Goal: Information Seeking & Learning: Understand process/instructions

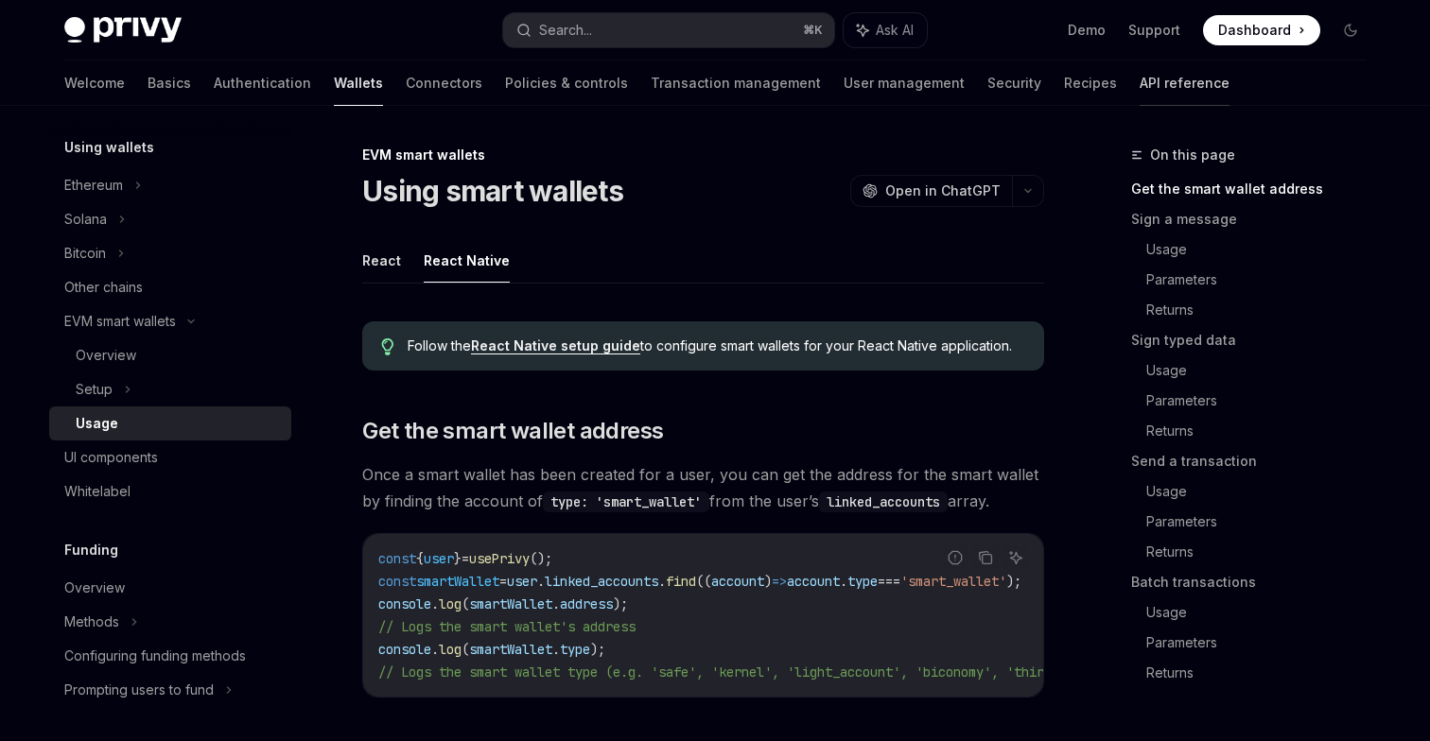
click at [1140, 78] on link "API reference" at bounding box center [1185, 83] width 90 height 45
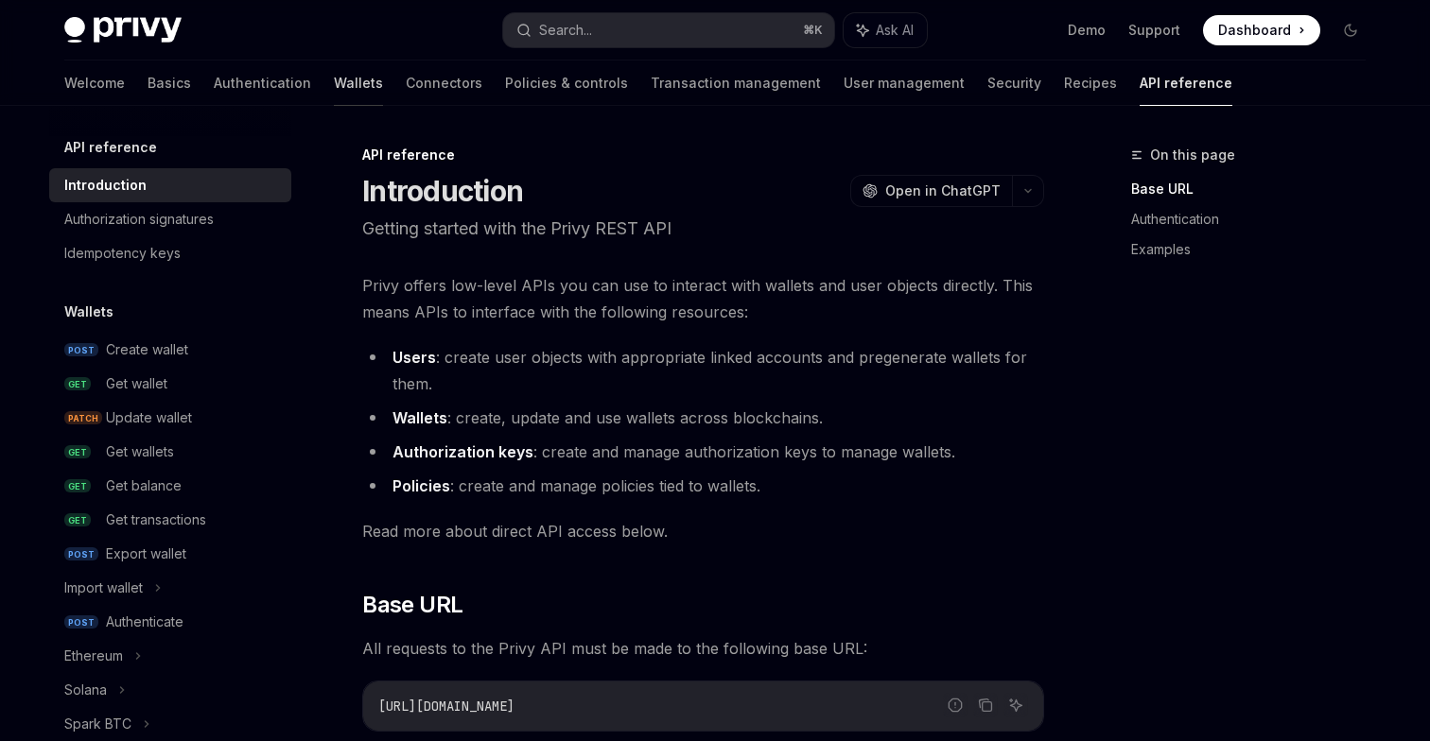
click at [334, 91] on link "Wallets" at bounding box center [358, 83] width 49 height 45
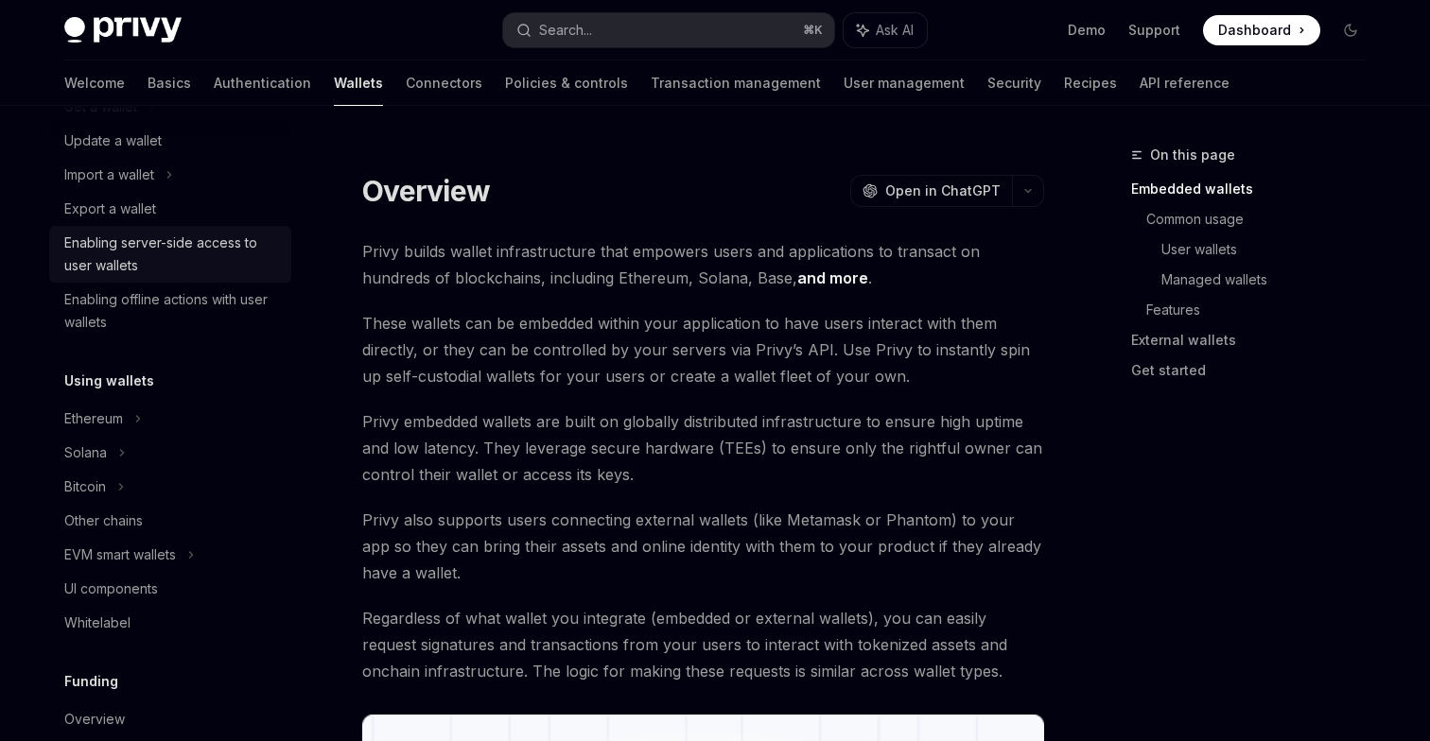
scroll to position [227, 0]
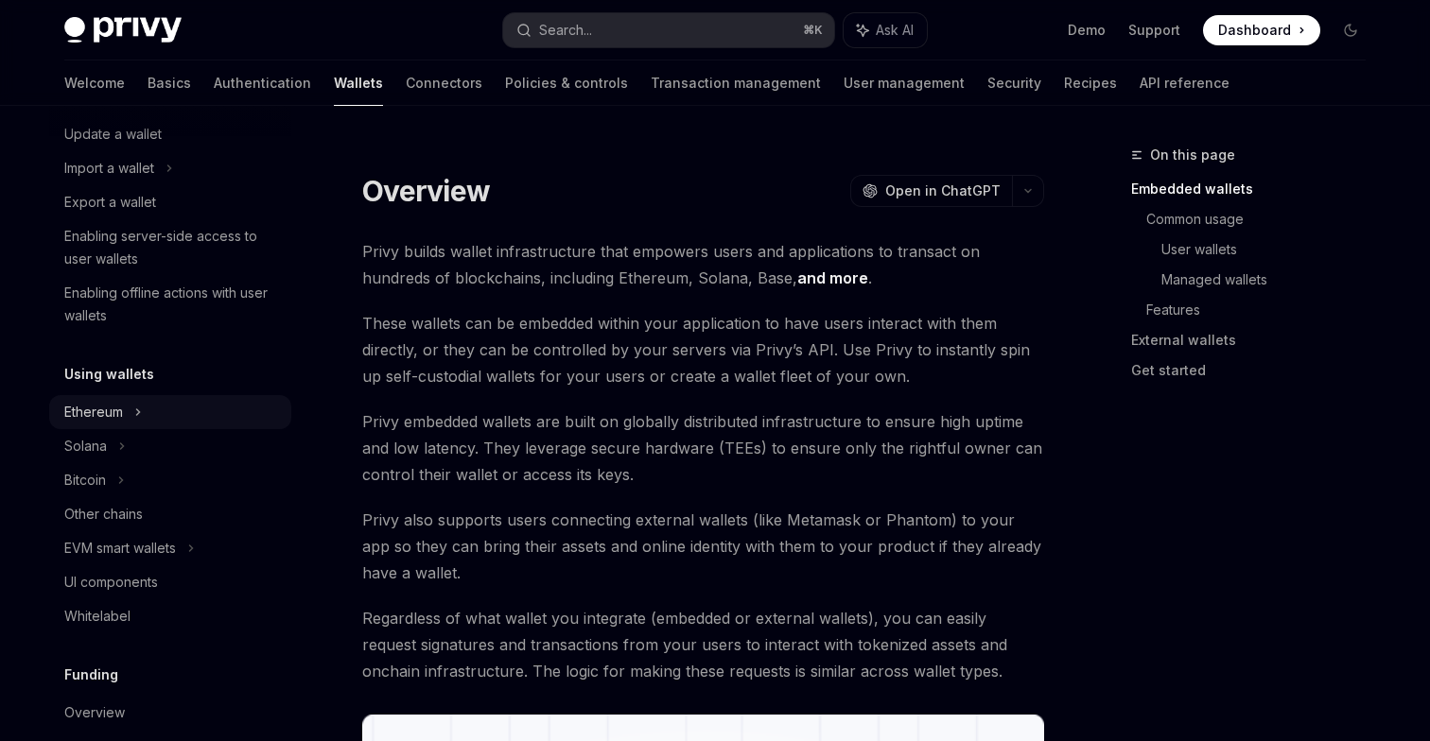
click at [144, 416] on div "Ethereum" at bounding box center [170, 412] width 242 height 34
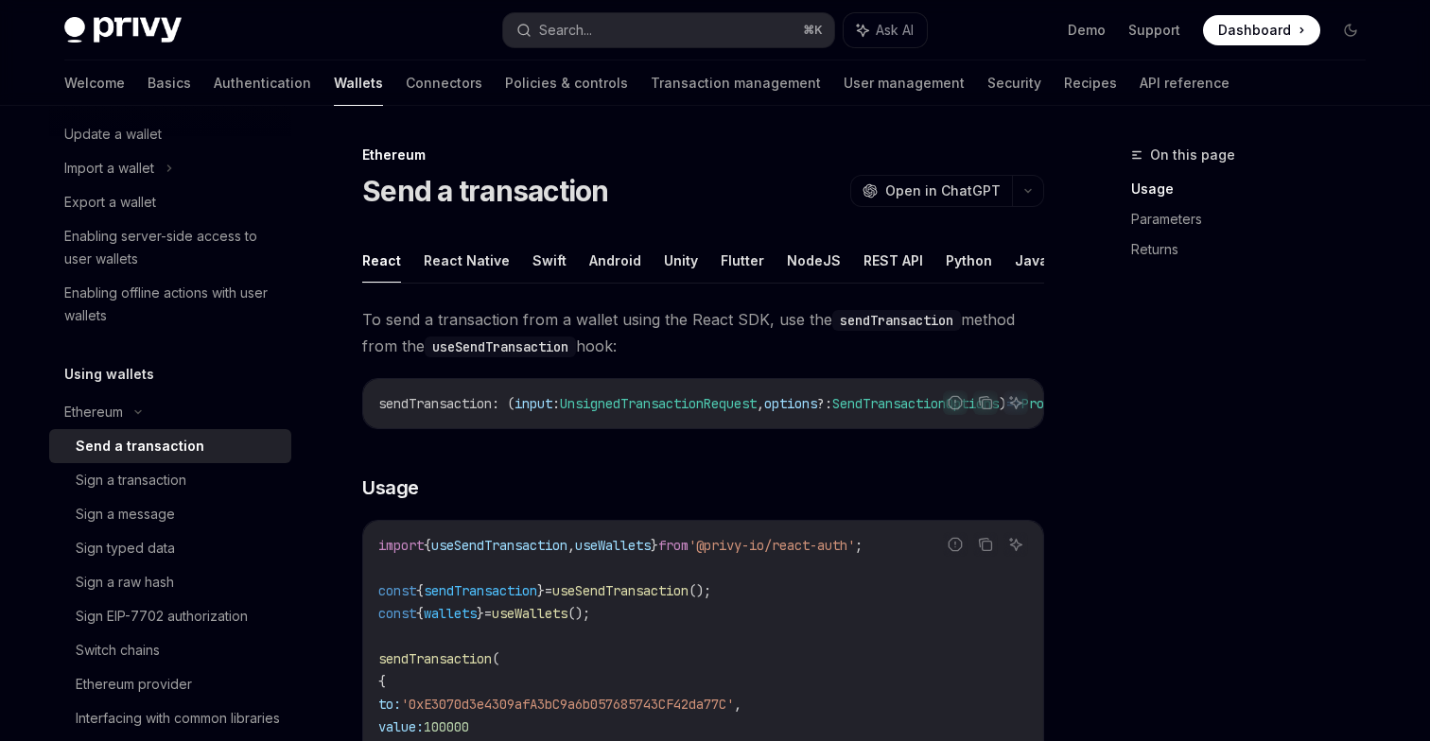
click at [160, 447] on div "Send a transaction" at bounding box center [140, 446] width 129 height 23
click at [881, 266] on button "REST API" at bounding box center [893, 260] width 60 height 44
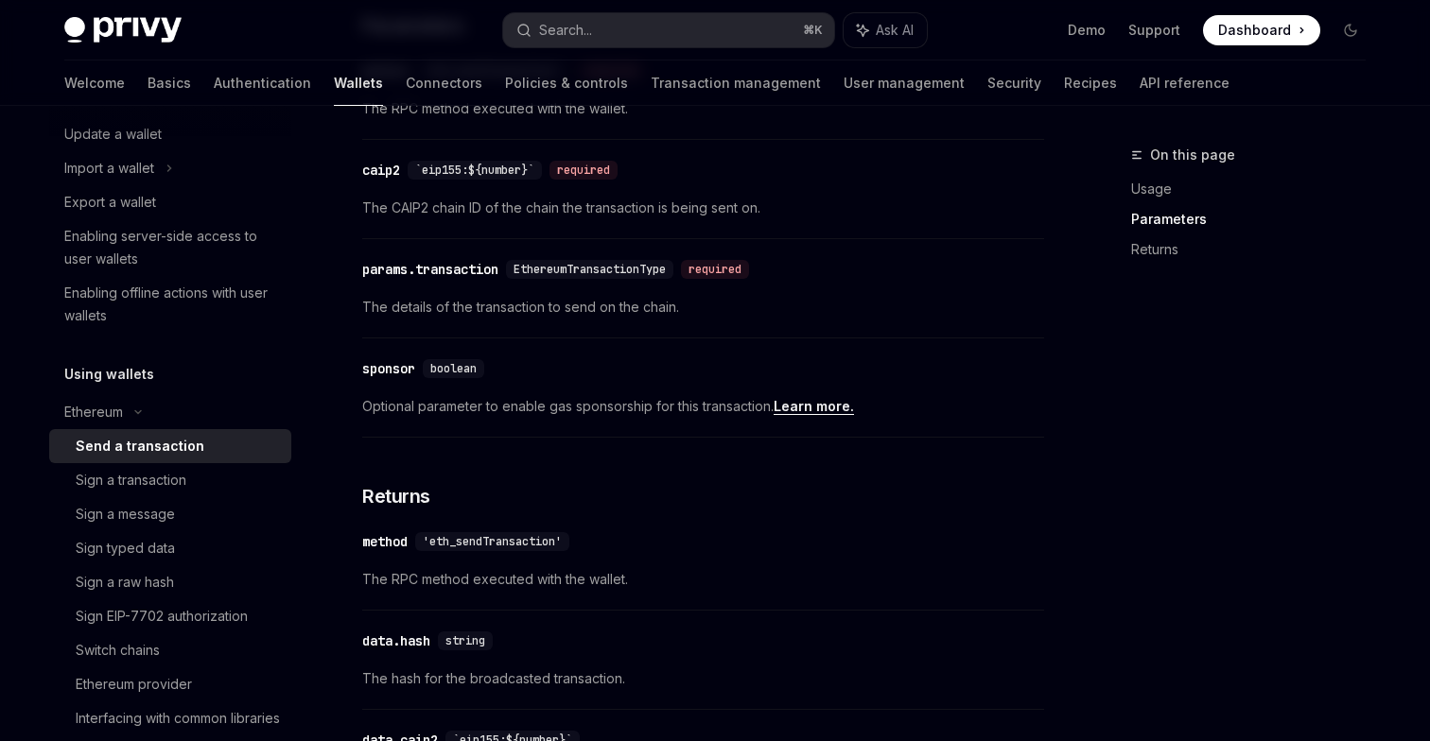
scroll to position [1287, 0]
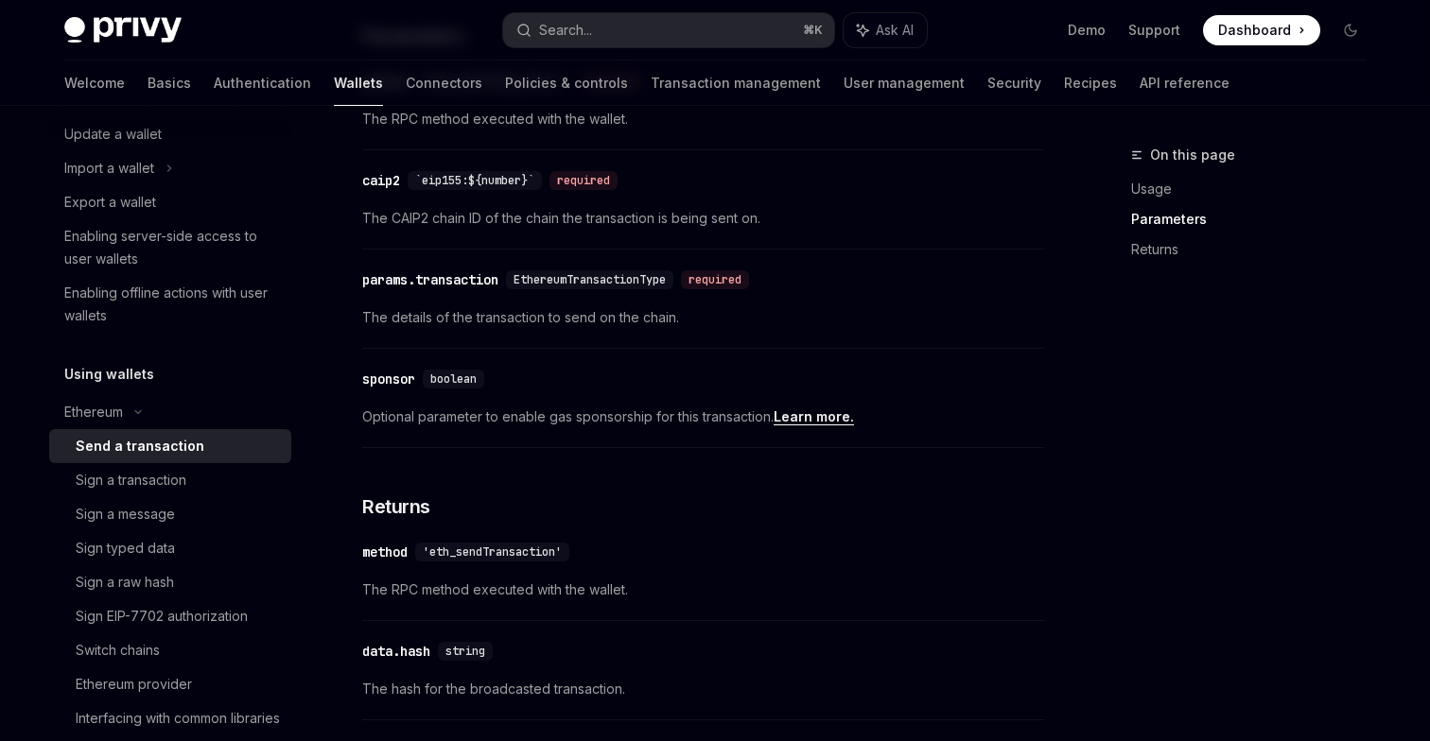
click at [575, 309] on span "The details of the transaction to send on the chain." at bounding box center [703, 317] width 682 height 23
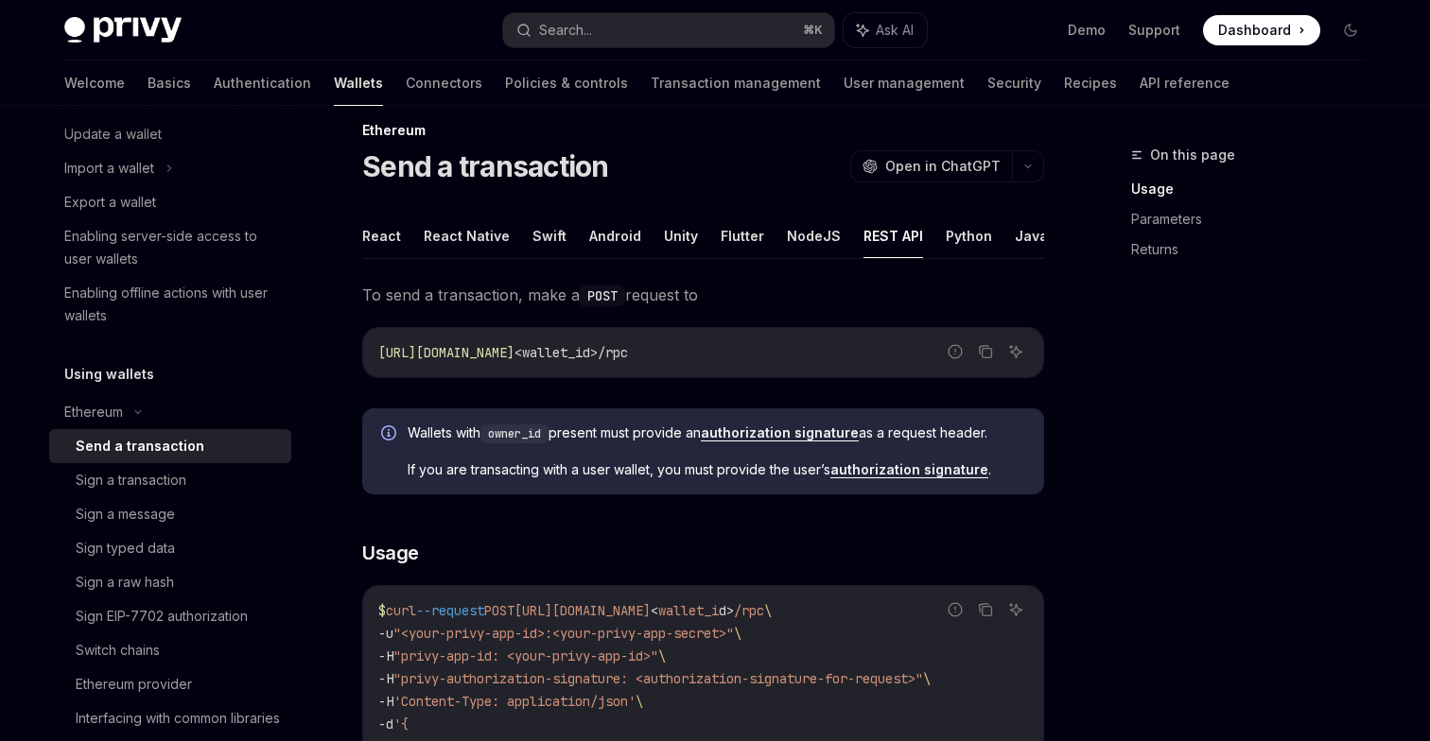
scroll to position [0, 0]
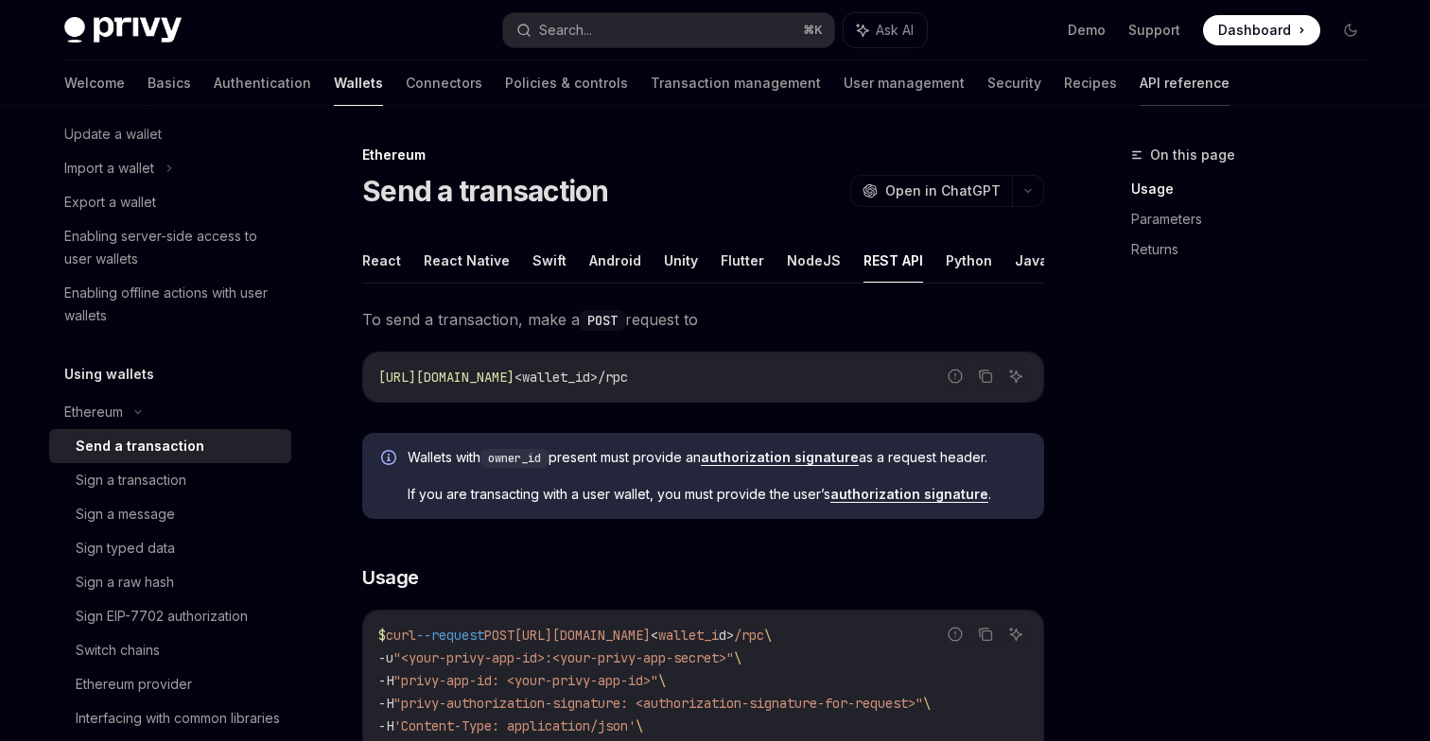
click at [1140, 81] on link "API reference" at bounding box center [1185, 83] width 90 height 45
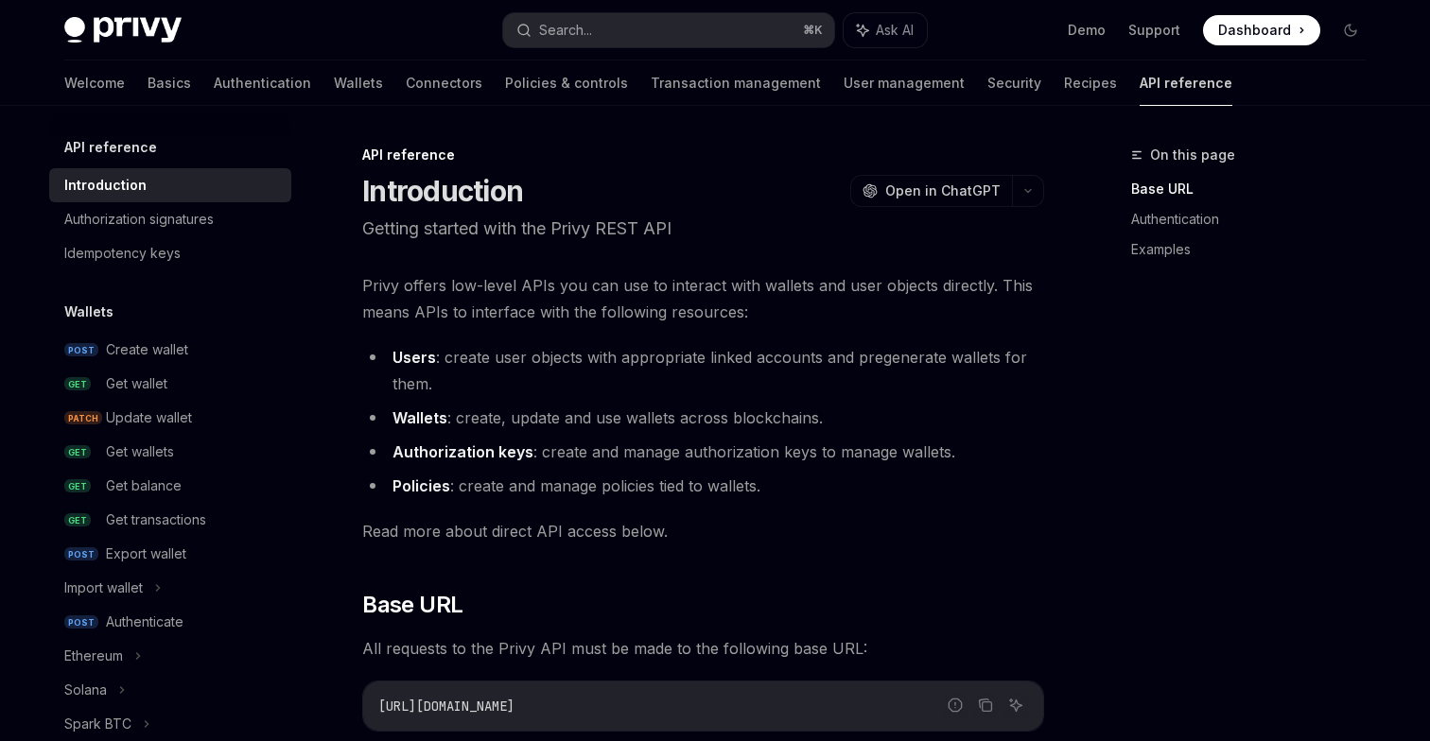
click at [1140, 84] on link "API reference" at bounding box center [1186, 83] width 93 height 45
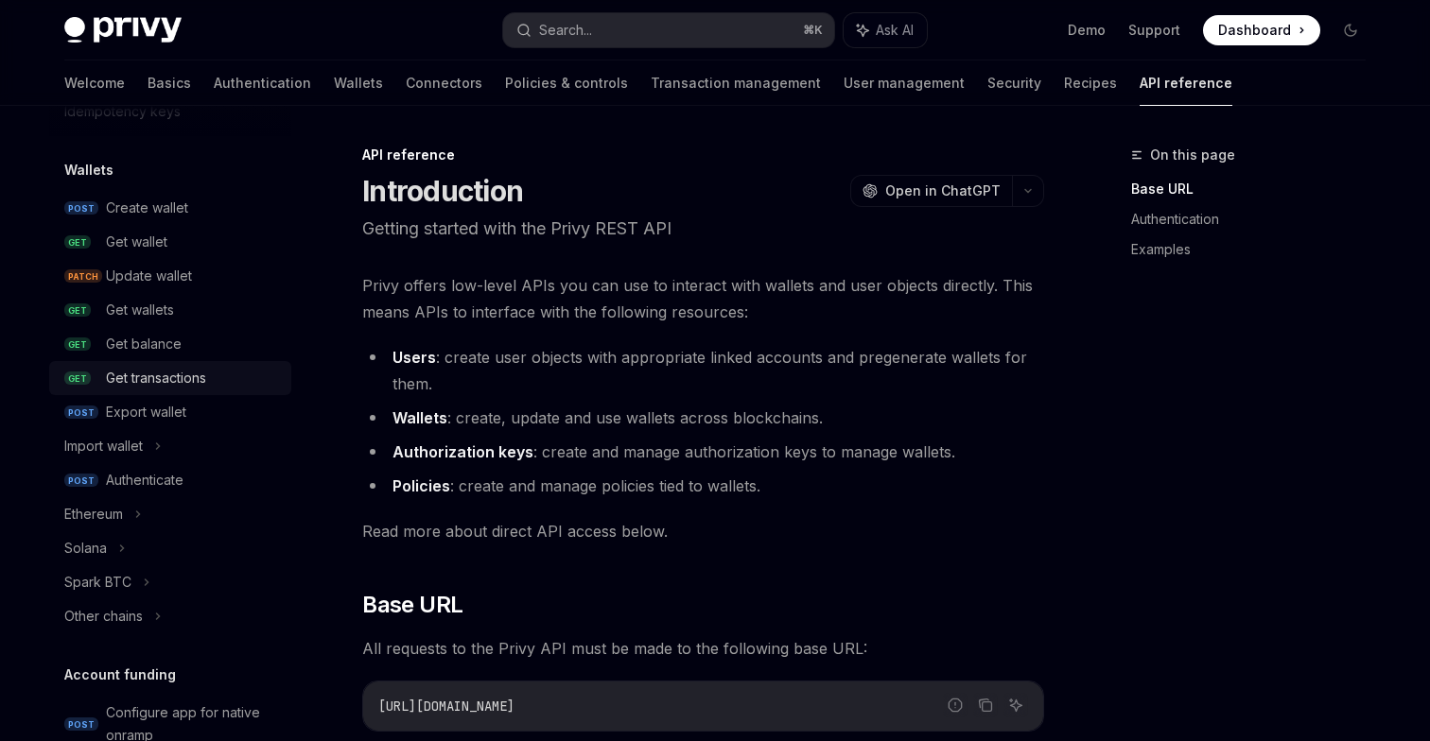
scroll to position [262, 0]
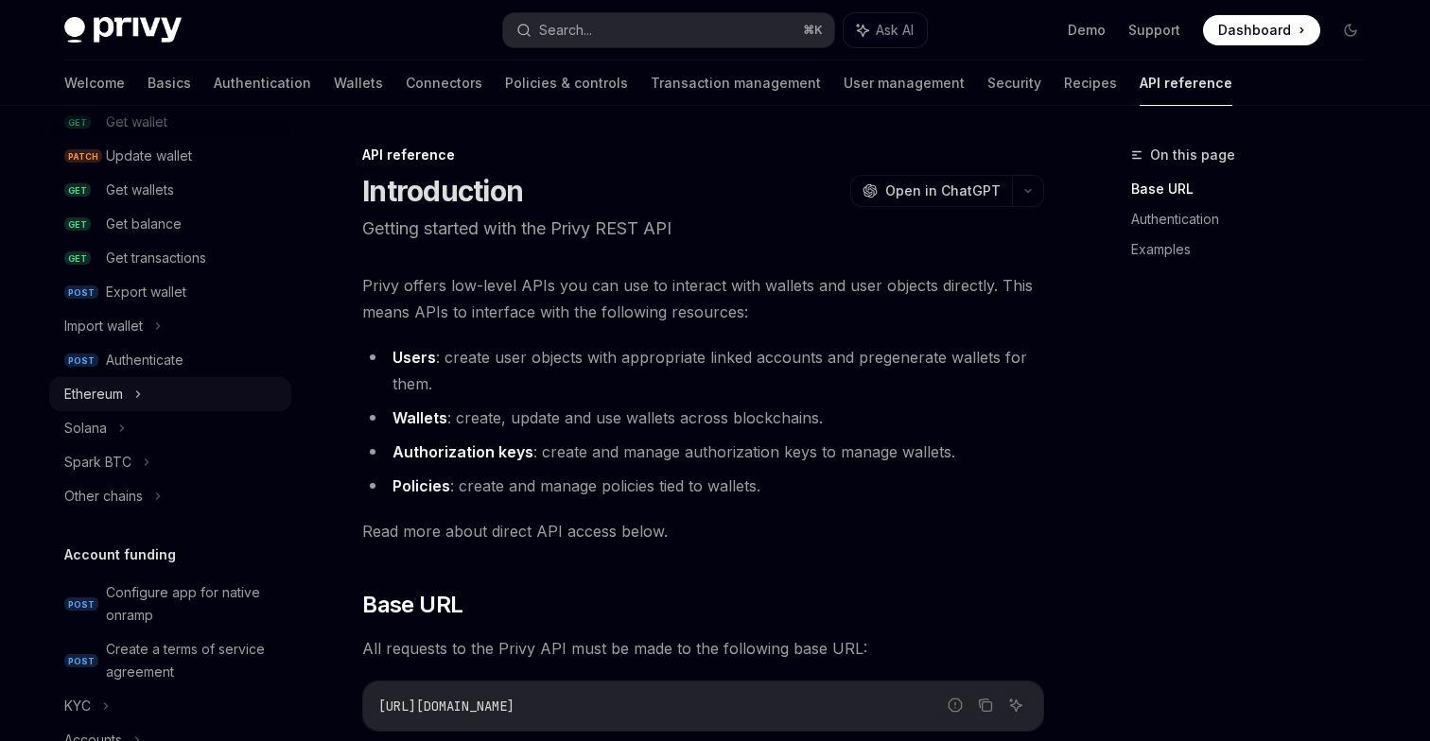
click at [138, 399] on icon at bounding box center [138, 394] width 8 height 23
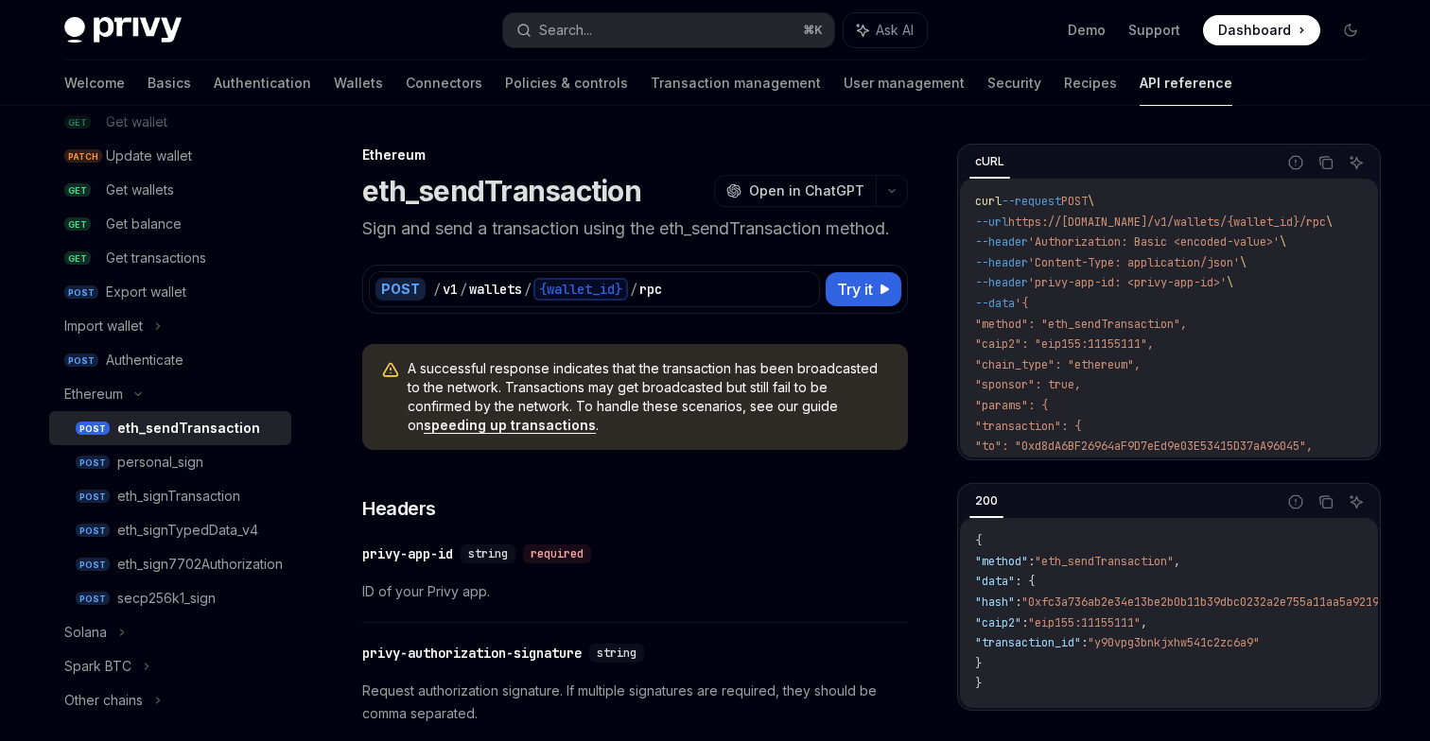
click at [181, 439] on div "eth_sendTransaction" at bounding box center [188, 428] width 143 height 23
type textarea "*"
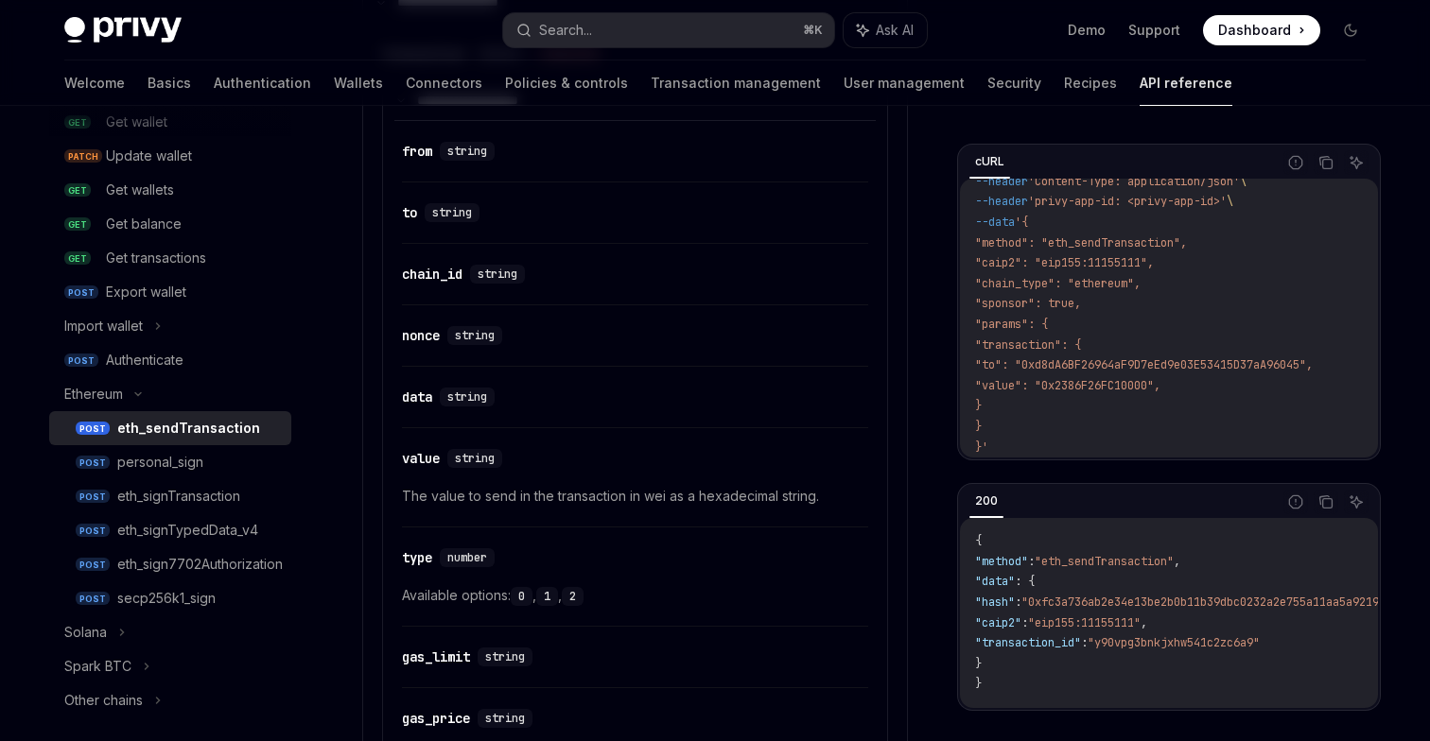
scroll to position [1222, 0]
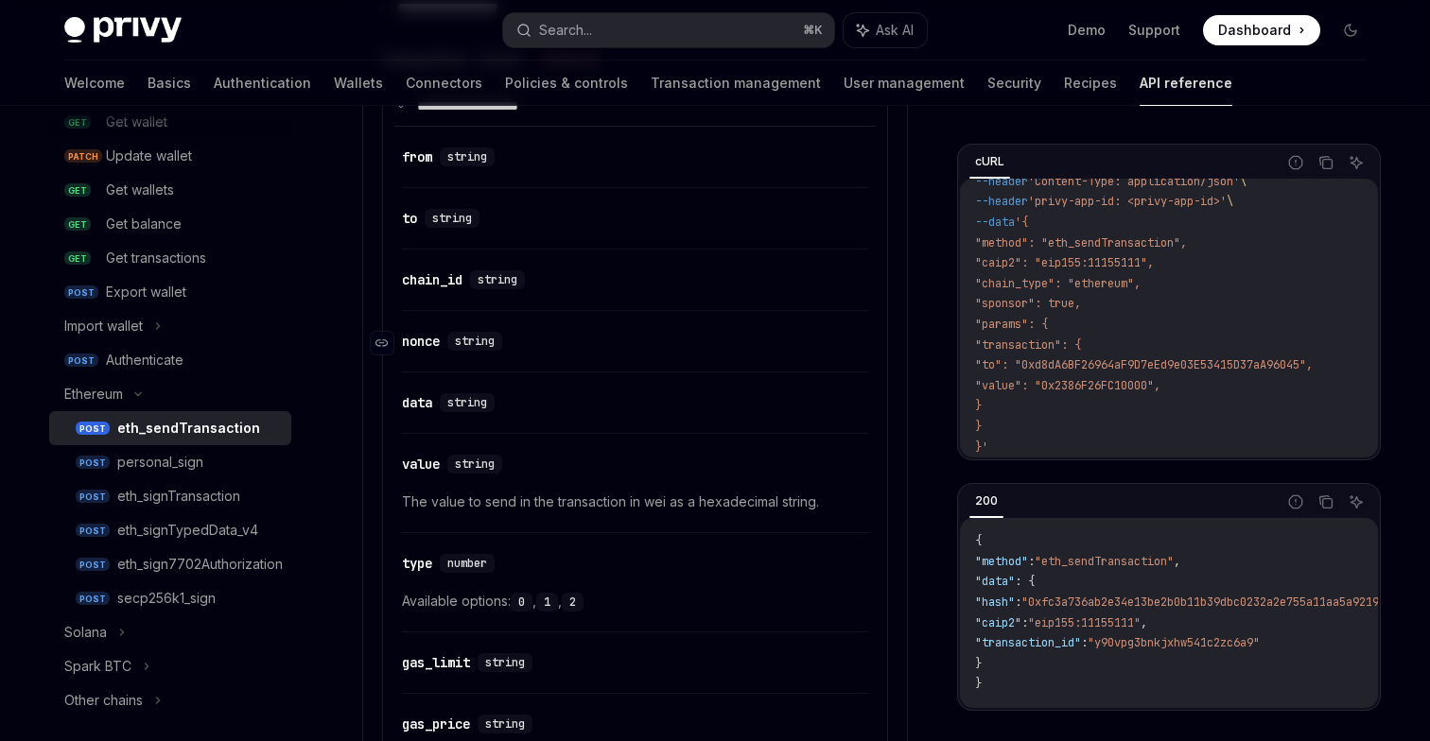
click at [436, 341] on div "nonce" at bounding box center [421, 341] width 38 height 19
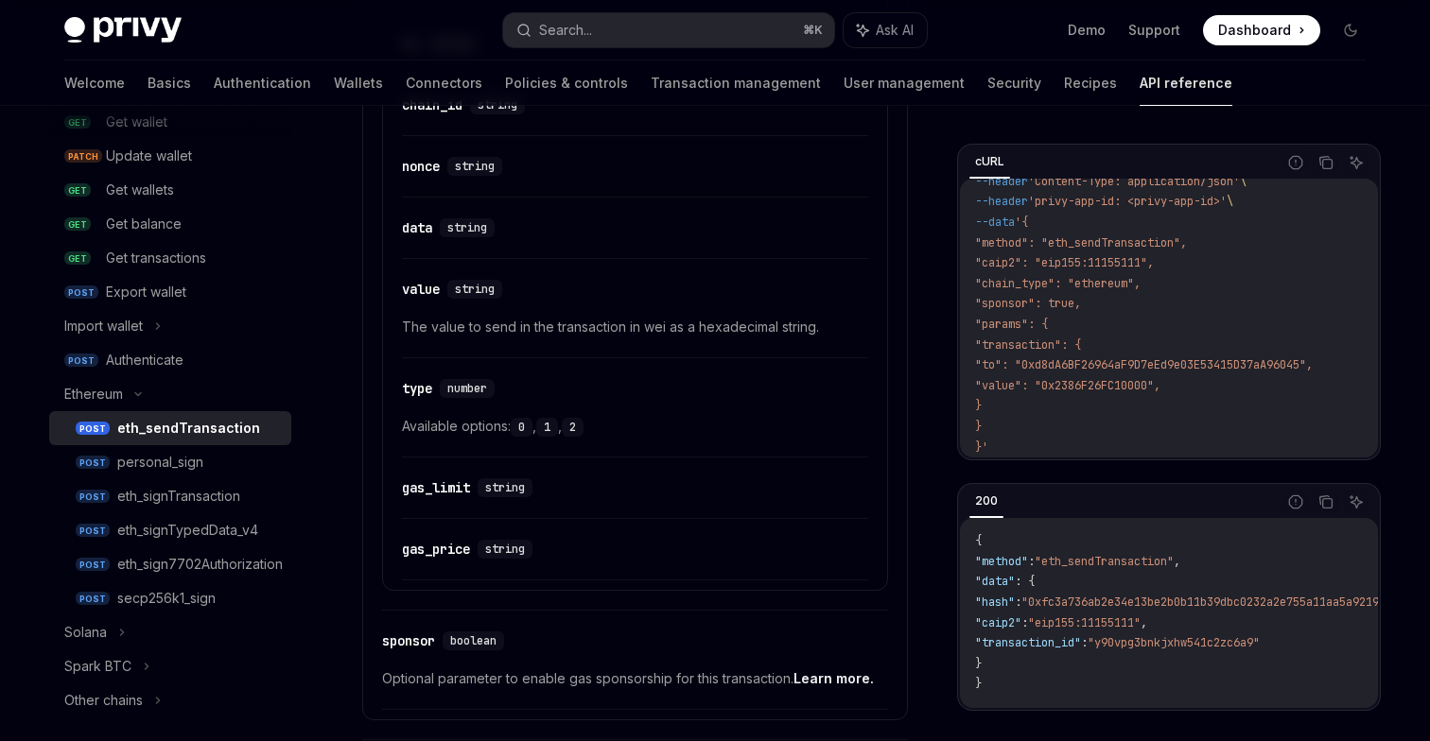
scroll to position [1384, 0]
